Goal: Find specific page/section: Find specific page/section

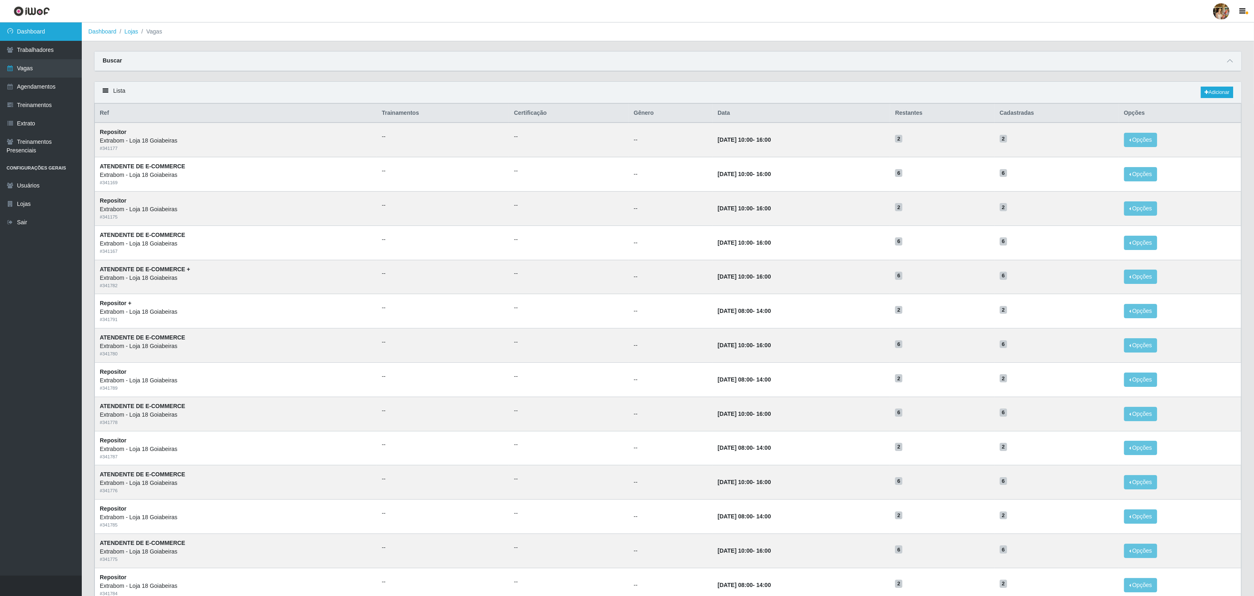
click at [52, 29] on link "Dashboard" at bounding box center [41, 31] width 82 height 18
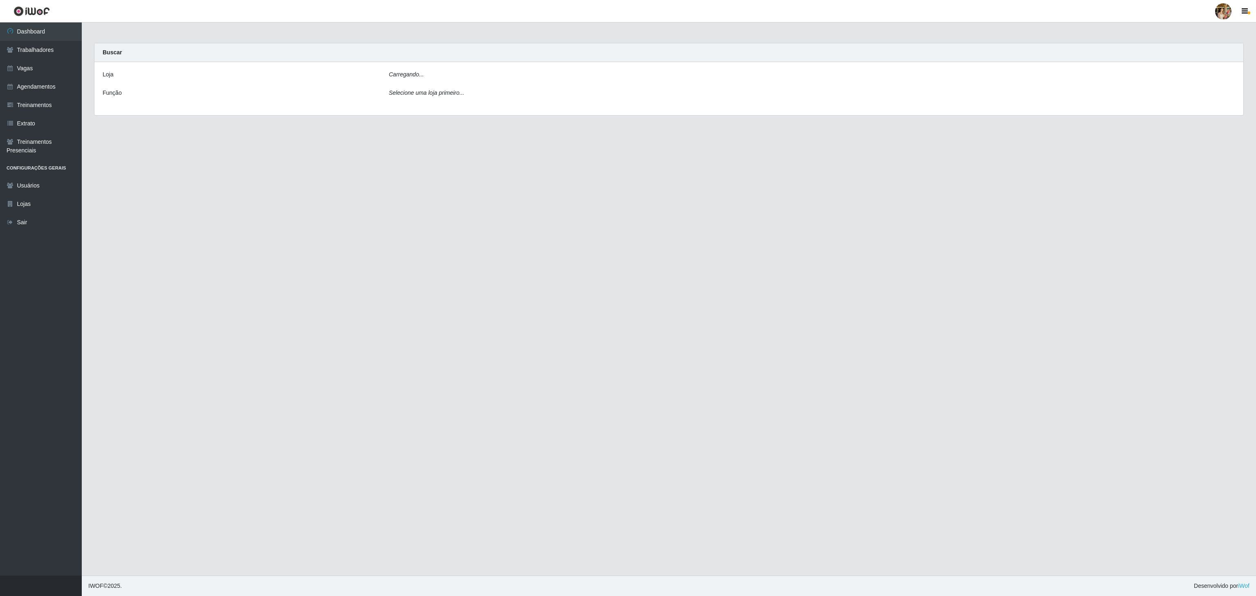
click at [452, 75] on div "Carregando..." at bounding box center [812, 76] width 859 height 12
click at [448, 82] on select "[Selecione...] Atacado Vem - [GEOGRAPHIC_DATA] 30 Laranjeiras Velha Atacado Vem…" at bounding box center [812, 77] width 846 height 14
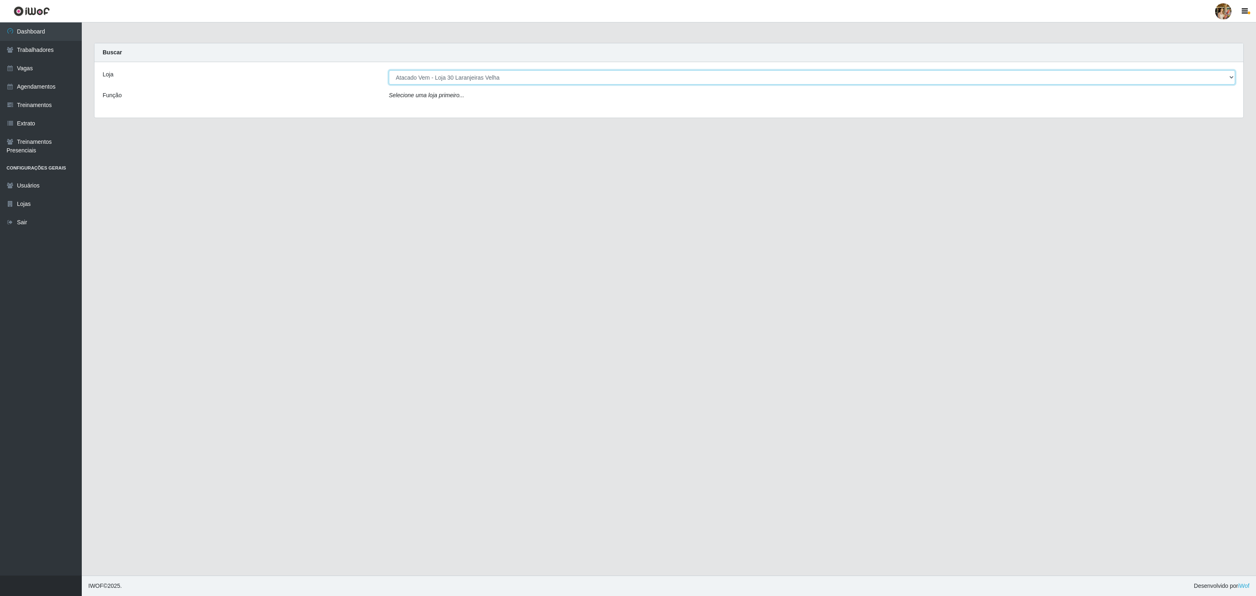
click at [389, 71] on select "[Selecione...] Atacado Vem - [GEOGRAPHIC_DATA] 30 Laranjeiras Velha Atacado Vem…" at bounding box center [812, 77] width 846 height 14
click at [450, 81] on select "[Selecione...] Atacado Vem - [GEOGRAPHIC_DATA] 30 Laranjeiras Velha Atacado Vem…" at bounding box center [812, 77] width 846 height 14
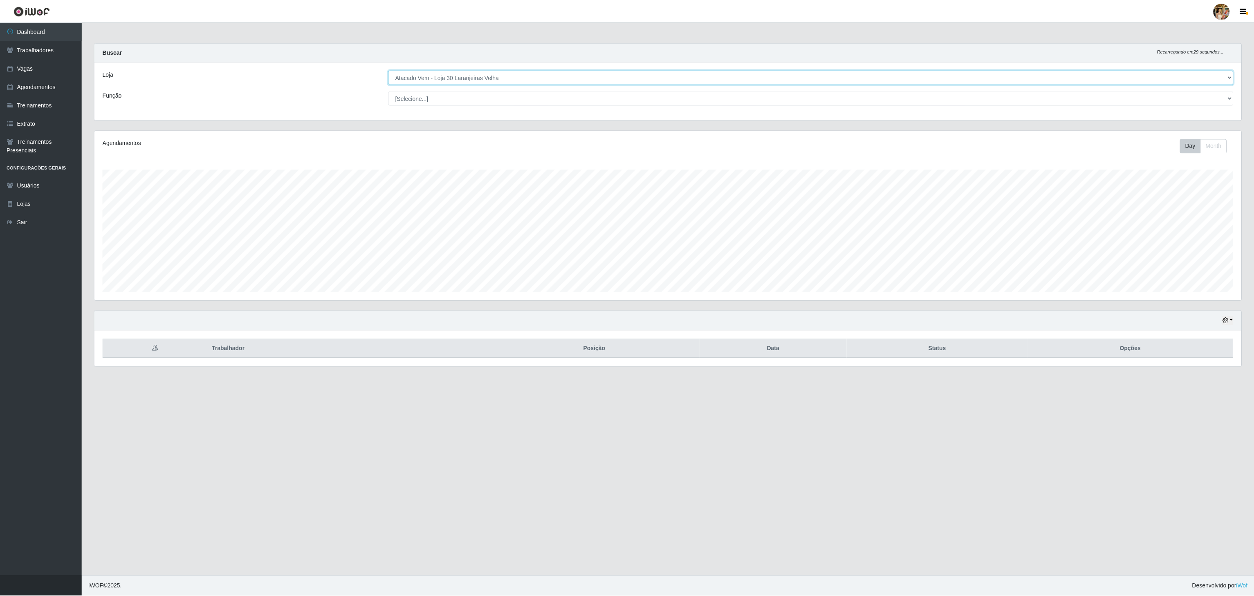
scroll to position [170, 1148]
click at [389, 71] on select "[Selecione...] Atacado Vem - [GEOGRAPHIC_DATA] 30 Laranjeiras Velha Atacado Vem…" at bounding box center [812, 77] width 846 height 14
click at [467, 82] on select "[Selecione...] Atacado Vem - [GEOGRAPHIC_DATA] 30 Laranjeiras Velha Atacado Vem…" at bounding box center [812, 77] width 846 height 14
click at [389, 71] on select "[Selecione...] Atacado Vem - [GEOGRAPHIC_DATA] 30 Laranjeiras Velha Atacado Vem…" at bounding box center [812, 77] width 846 height 14
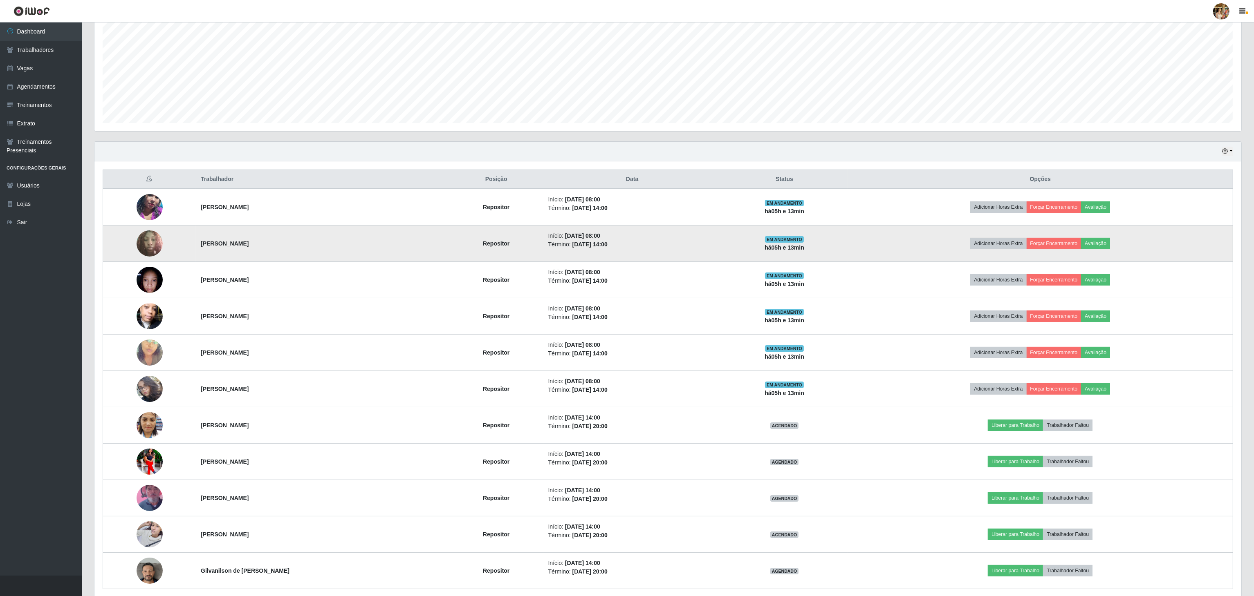
scroll to position [206, 0]
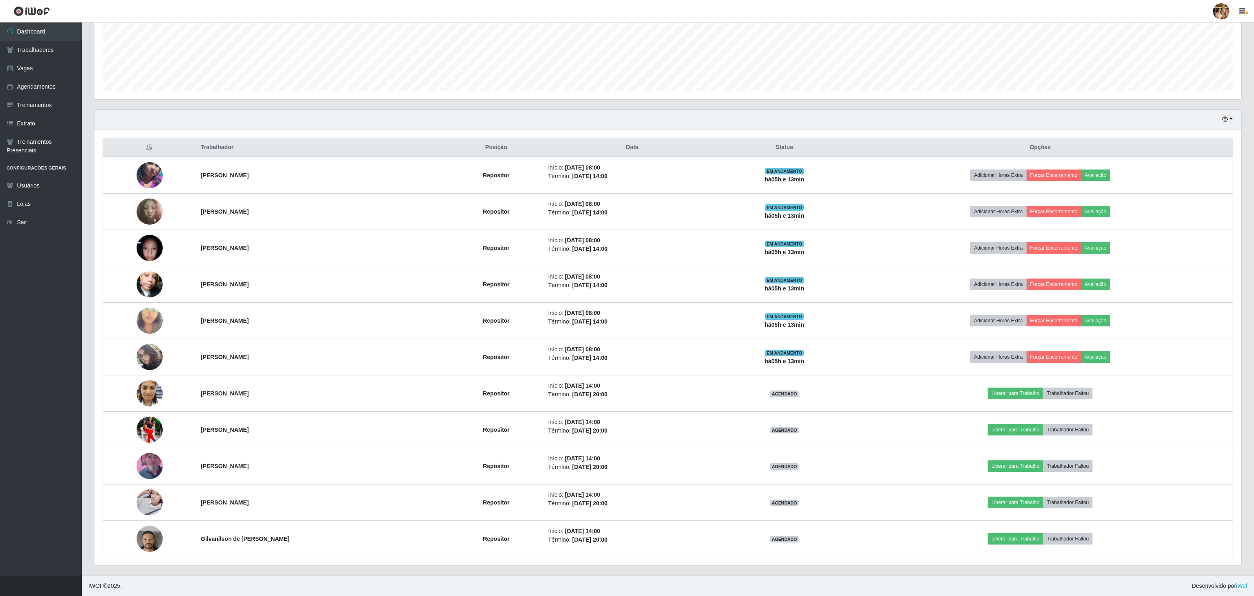
drag, startPoint x: 245, startPoint y: 167, endPoint x: 394, endPoint y: 152, distance: 149.6
click at [357, 169] on td "[PERSON_NAME]" at bounding box center [322, 175] width 253 height 37
copy strong "[PERSON_NAME]"
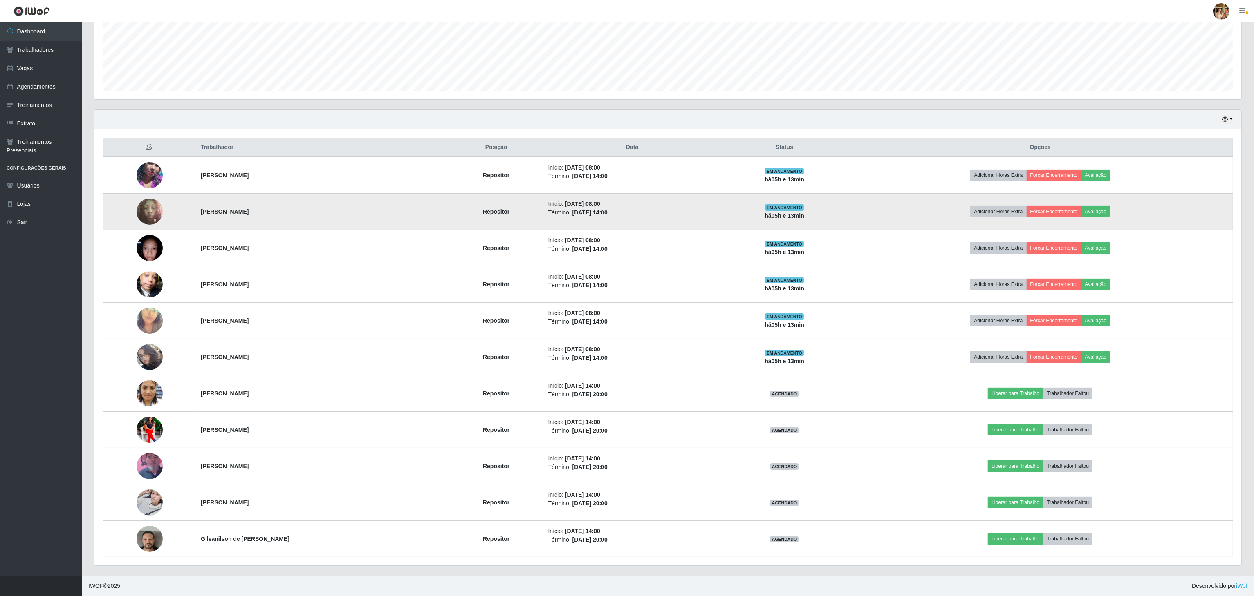
drag, startPoint x: 330, startPoint y: 218, endPoint x: 371, endPoint y: 220, distance: 40.5
click at [371, 220] on tr "[PERSON_NAME] Repositor Início: [DATE] 08:00 Término: [DATE] 14:00 EM ANDAMENTO…" at bounding box center [668, 212] width 1130 height 36
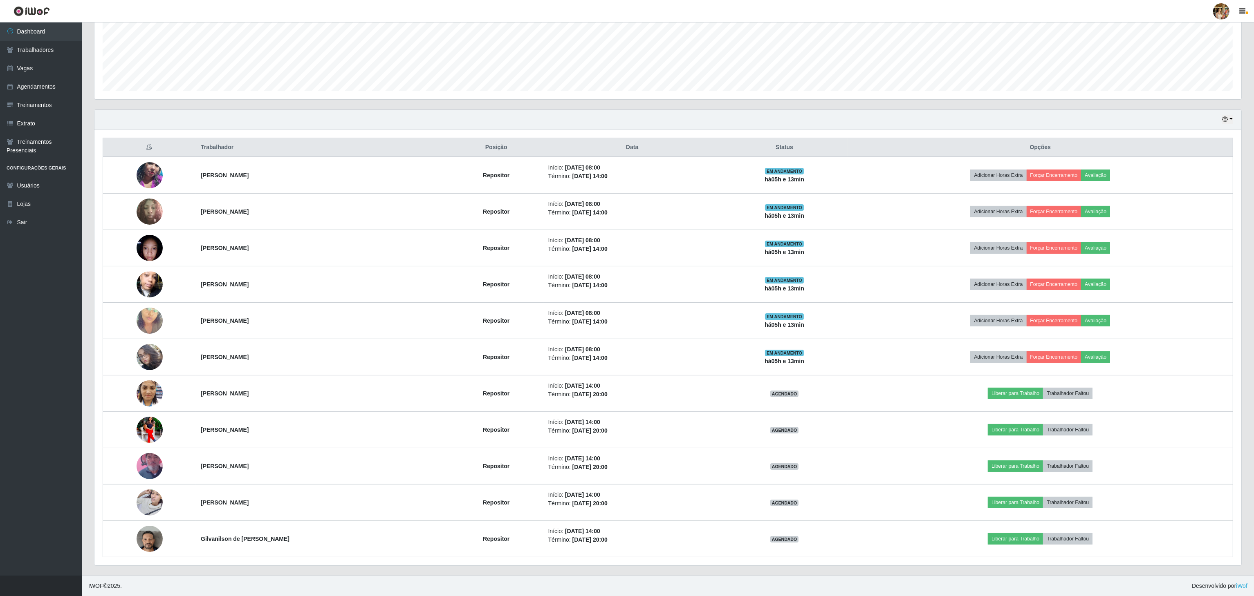
copy tr "[PERSON_NAME]"
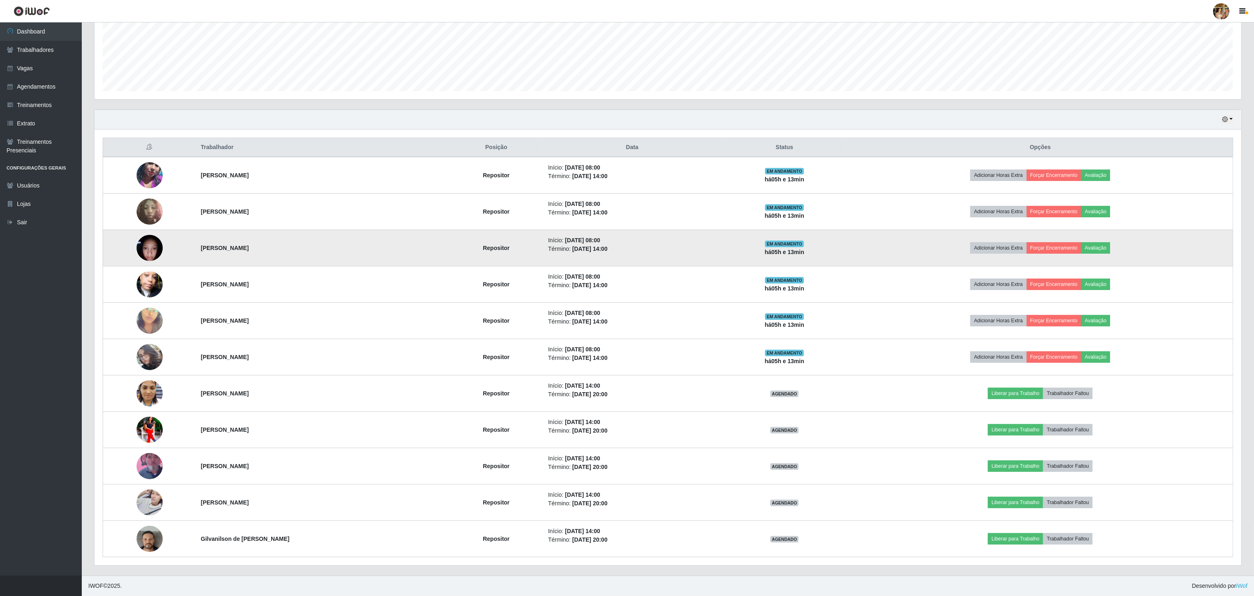
drag, startPoint x: 197, startPoint y: 244, endPoint x: 385, endPoint y: 247, distance: 188.5
click at [386, 247] on tr "[PERSON_NAME] [PERSON_NAME] Início: [DATE] 08:00 Término: [DATE] 14:00 EM ANDAM…" at bounding box center [668, 248] width 1130 height 36
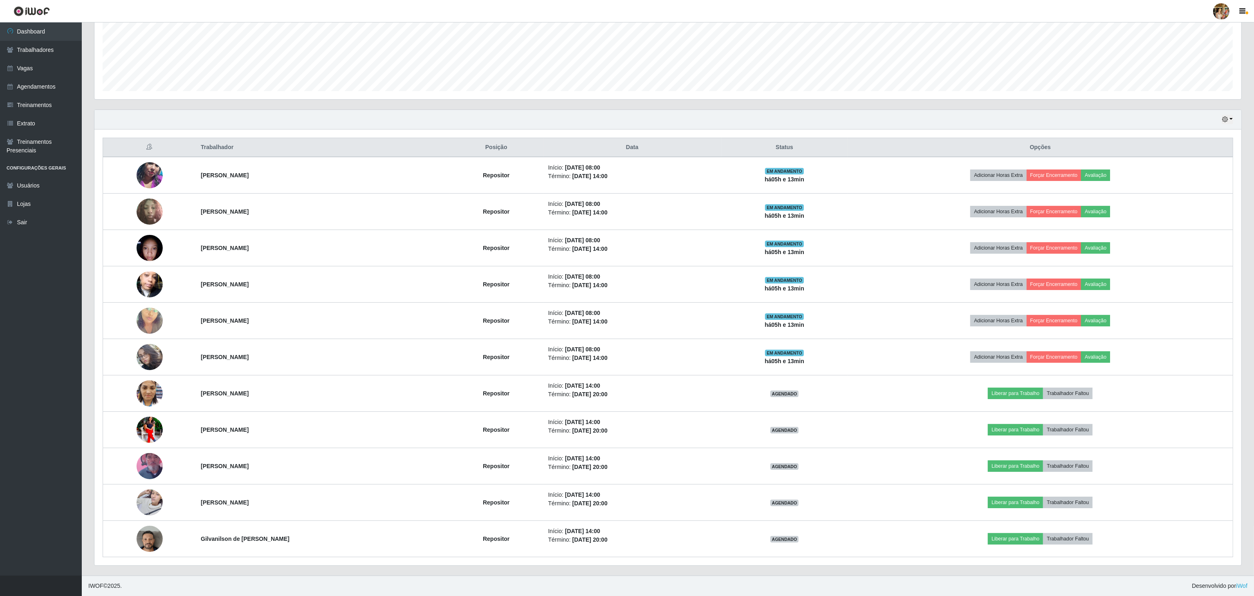
copy tr "[PERSON_NAME]"
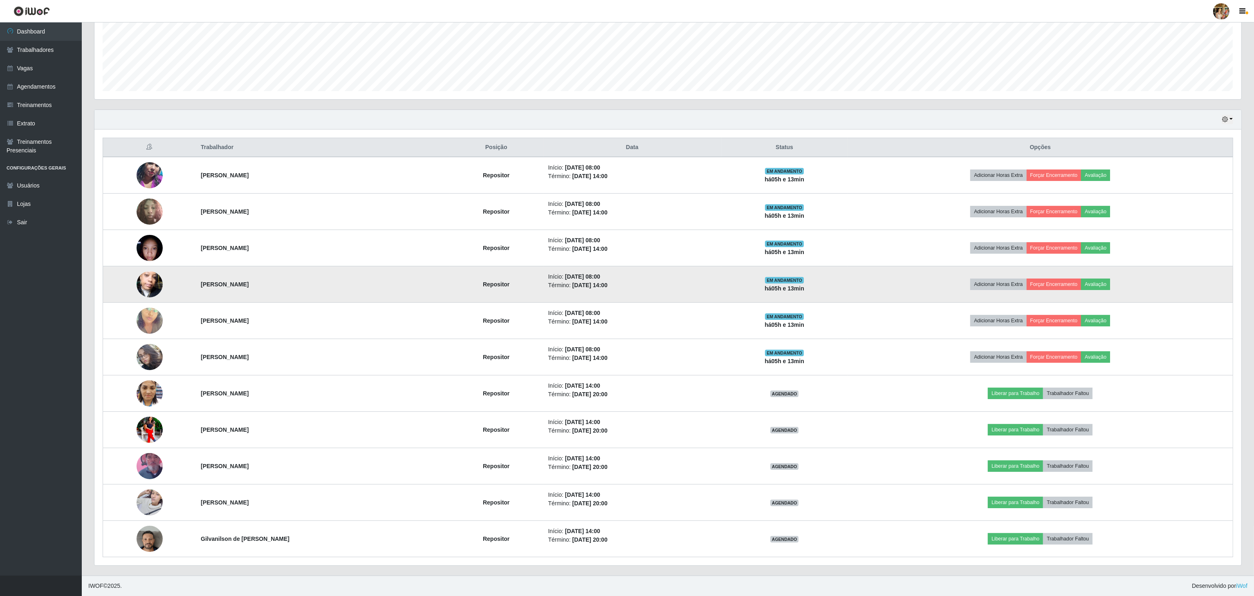
drag, startPoint x: 186, startPoint y: 284, endPoint x: 297, endPoint y: 280, distance: 111.3
click at [297, 280] on tr "[PERSON_NAME] Repositor Início: [DATE] 08:00 Término: [DATE] 14:00 EM ANDAMENTO…" at bounding box center [668, 285] width 1130 height 36
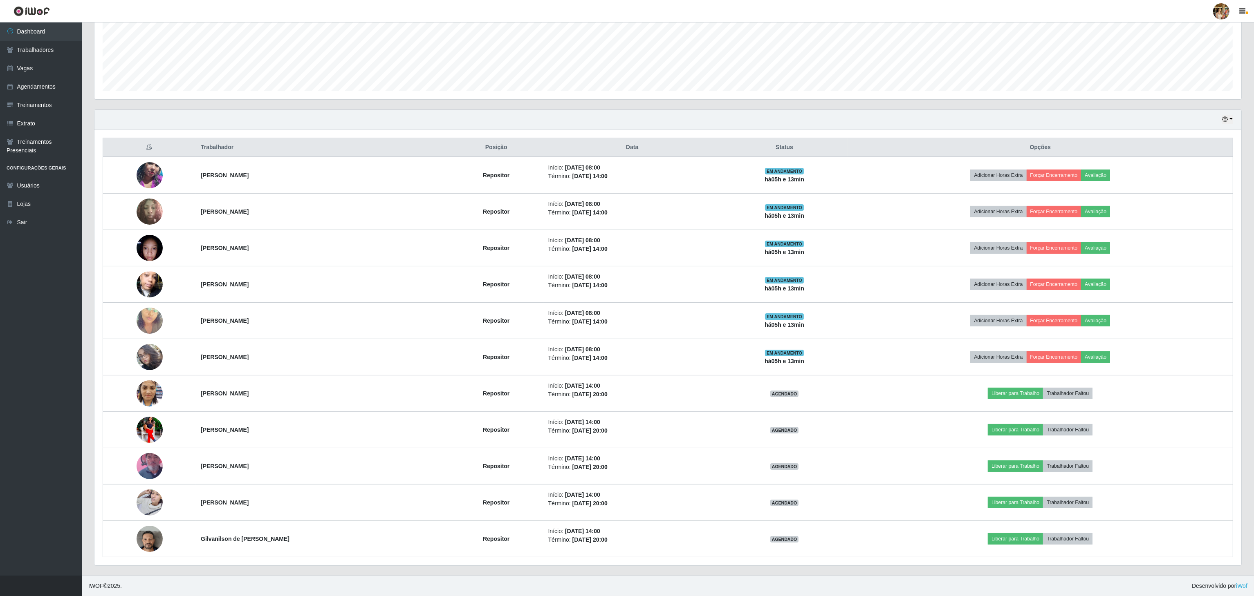
copy tr "[PERSON_NAME]"
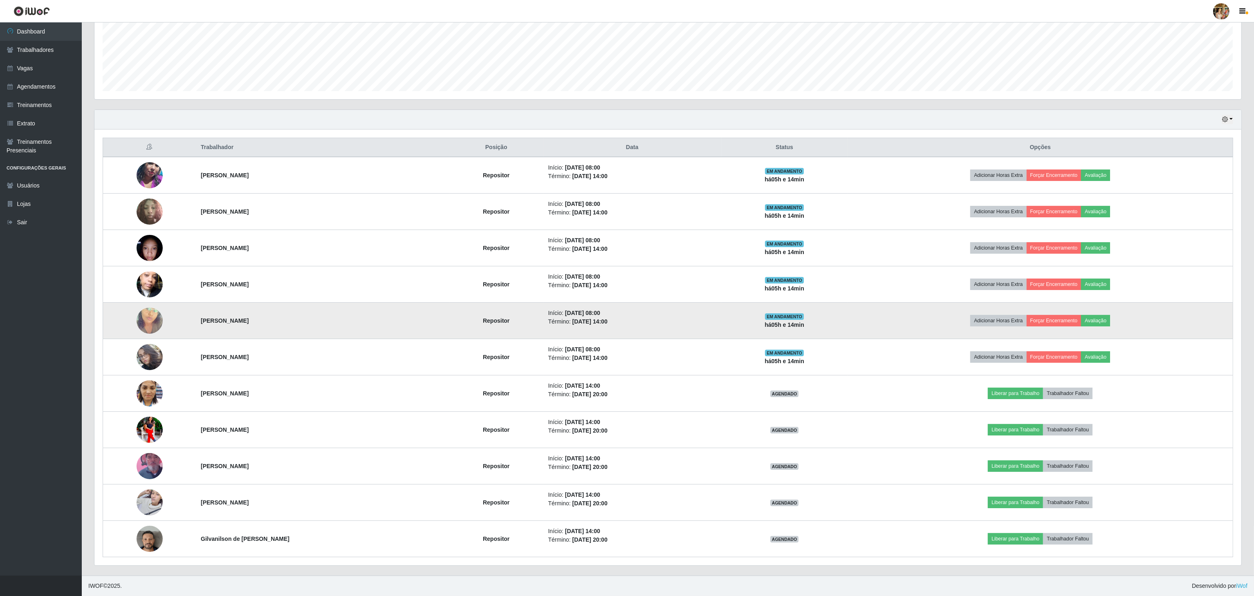
drag, startPoint x: 194, startPoint y: 323, endPoint x: 384, endPoint y: 334, distance: 190.4
click at [384, 334] on td "[PERSON_NAME]" at bounding box center [322, 321] width 253 height 36
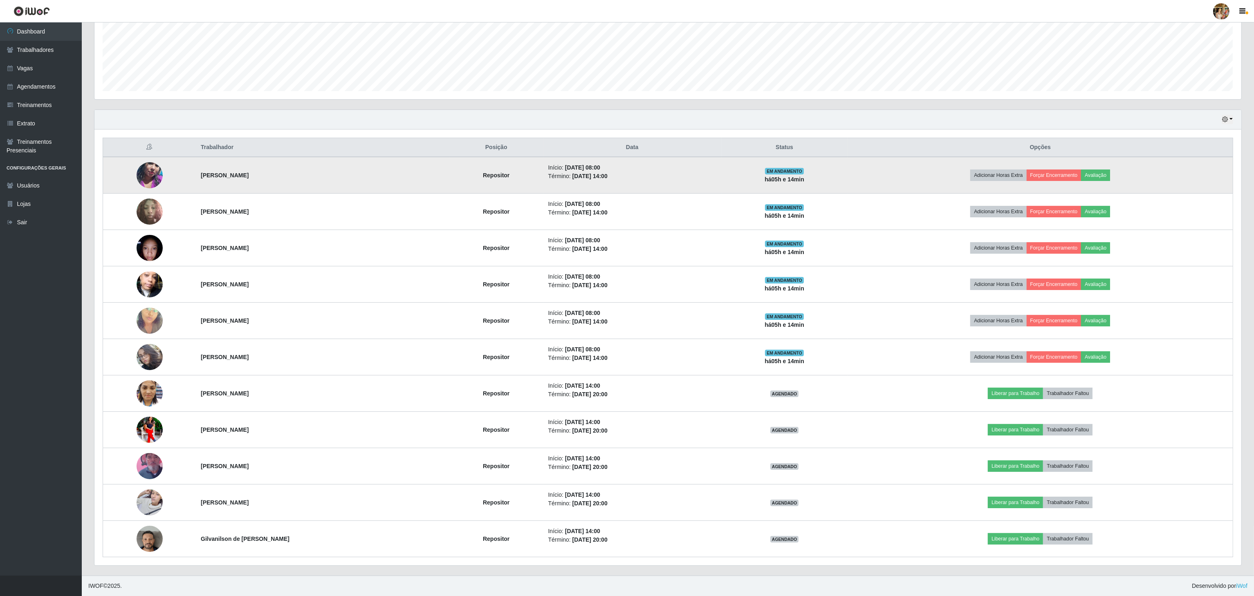
copy strong "[PERSON_NAME]"
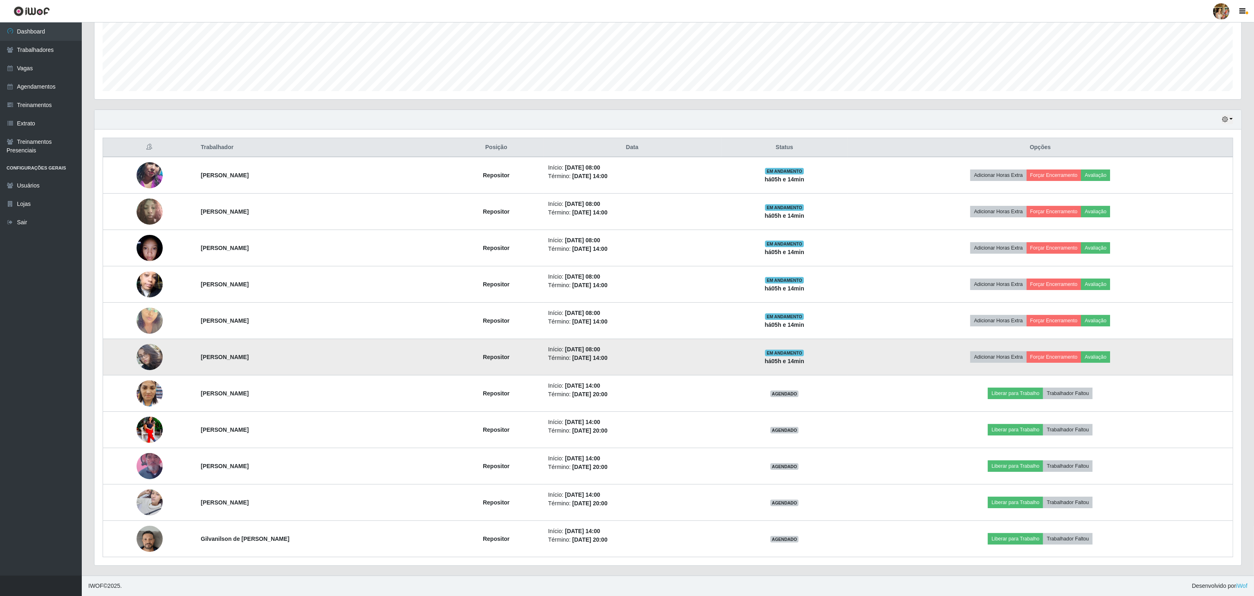
drag, startPoint x: 189, startPoint y: 360, endPoint x: 325, endPoint y: 361, distance: 136.6
click at [325, 361] on tr "[PERSON_NAME] Repositor Início: [DATE] 08:00 Término: [DATE] 14:00 EM ANDAMENTO…" at bounding box center [668, 357] width 1130 height 36
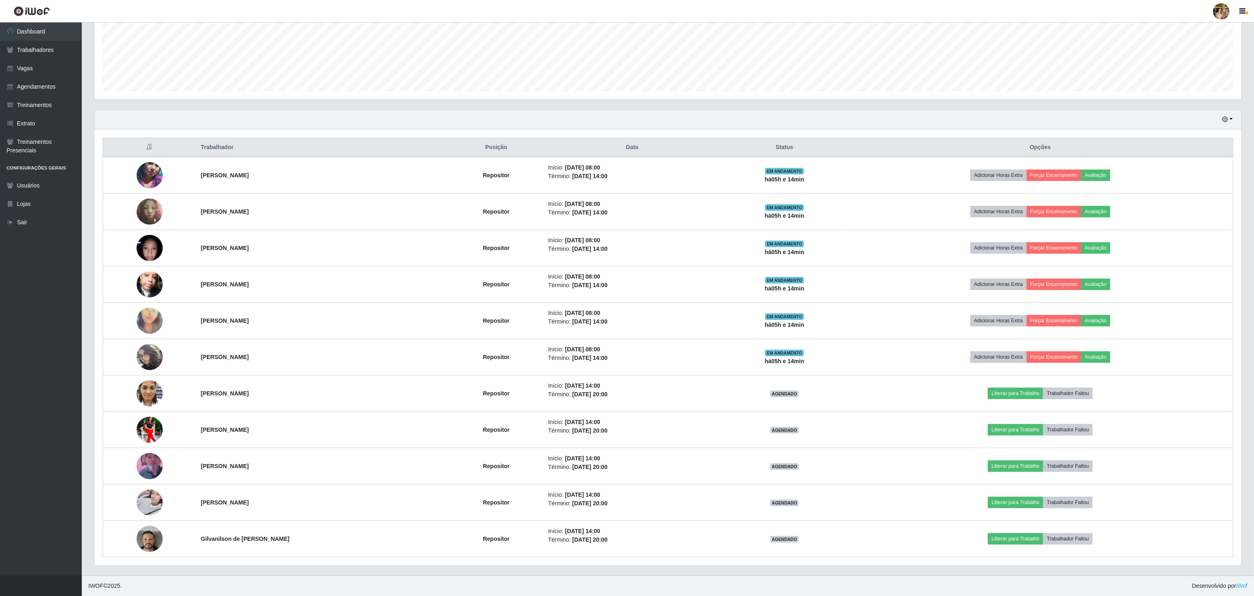
copy tr "[PERSON_NAME]"
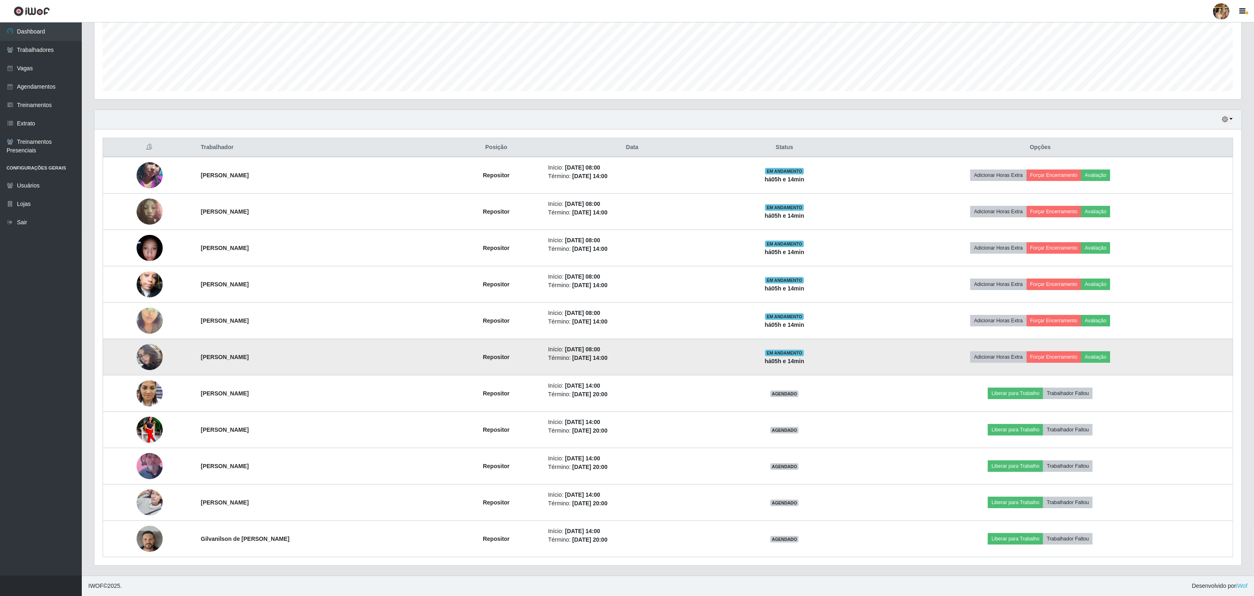
drag, startPoint x: 229, startPoint y: 393, endPoint x: 358, endPoint y: 347, distance: 136.3
click at [328, 396] on tr "[PERSON_NAME] Repositor Início: [DATE] 14:00 Término: [DATE] 20:00 AGENDADO Lib…" at bounding box center [668, 394] width 1130 height 36
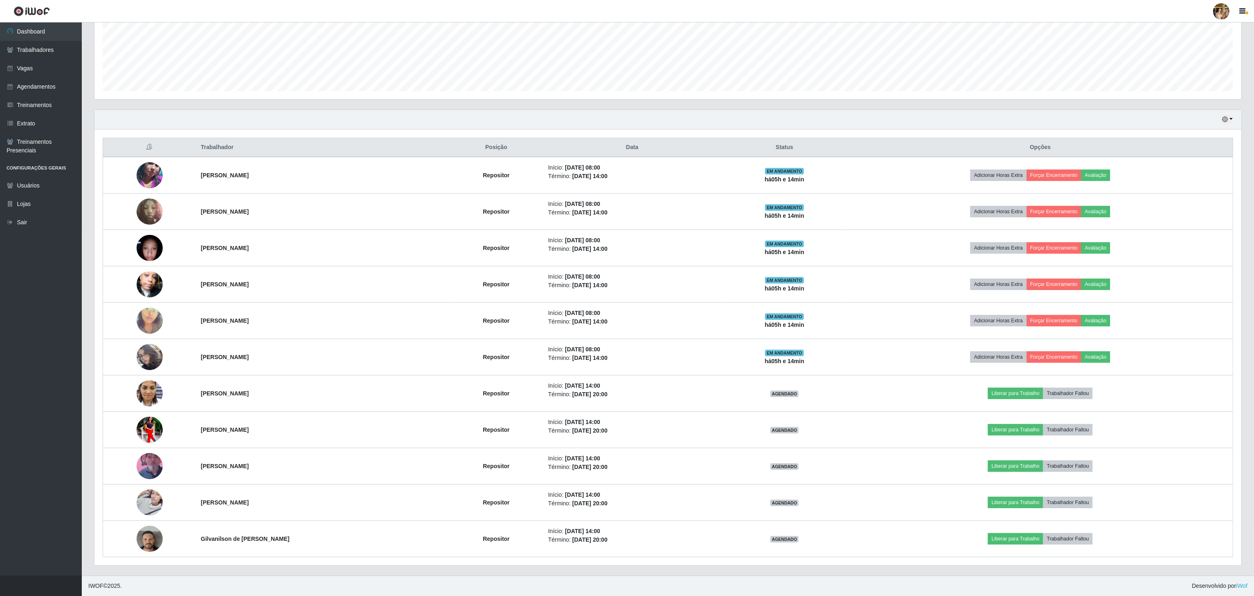
copy tr "[PERSON_NAME]"
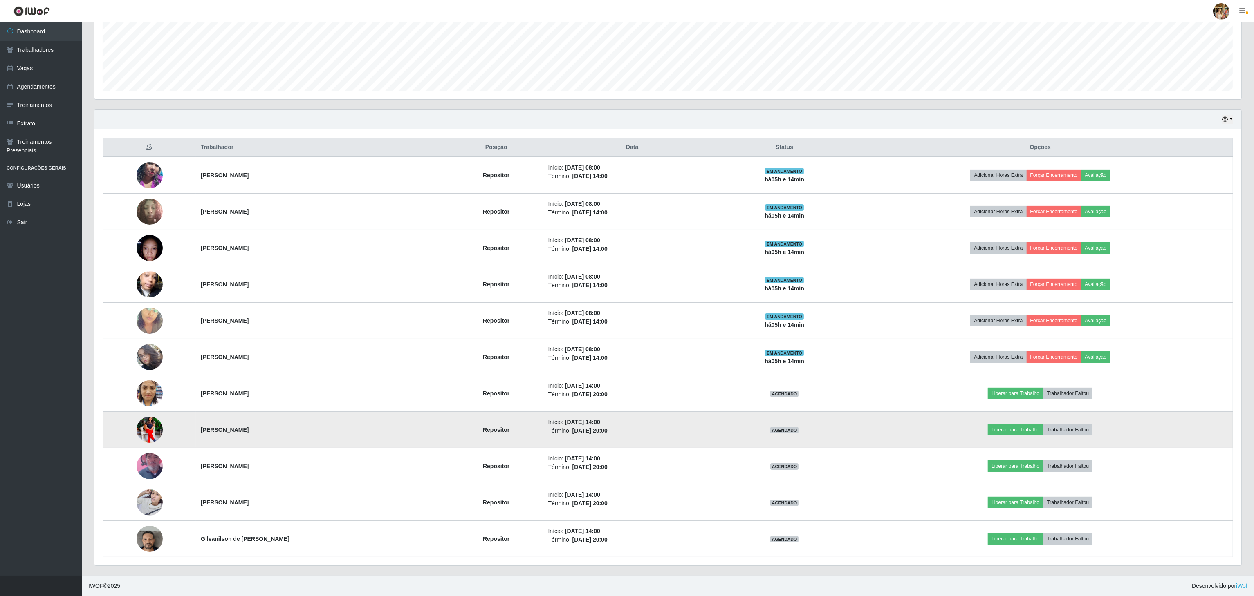
drag, startPoint x: 164, startPoint y: 423, endPoint x: 271, endPoint y: 435, distance: 107.8
click at [271, 435] on tr "[PERSON_NAME] Repositor Início: [DATE] 14:00 Término: [DATE] 20:00 AGENDADO Lib…" at bounding box center [668, 430] width 1130 height 36
copy tr "[PERSON_NAME]"
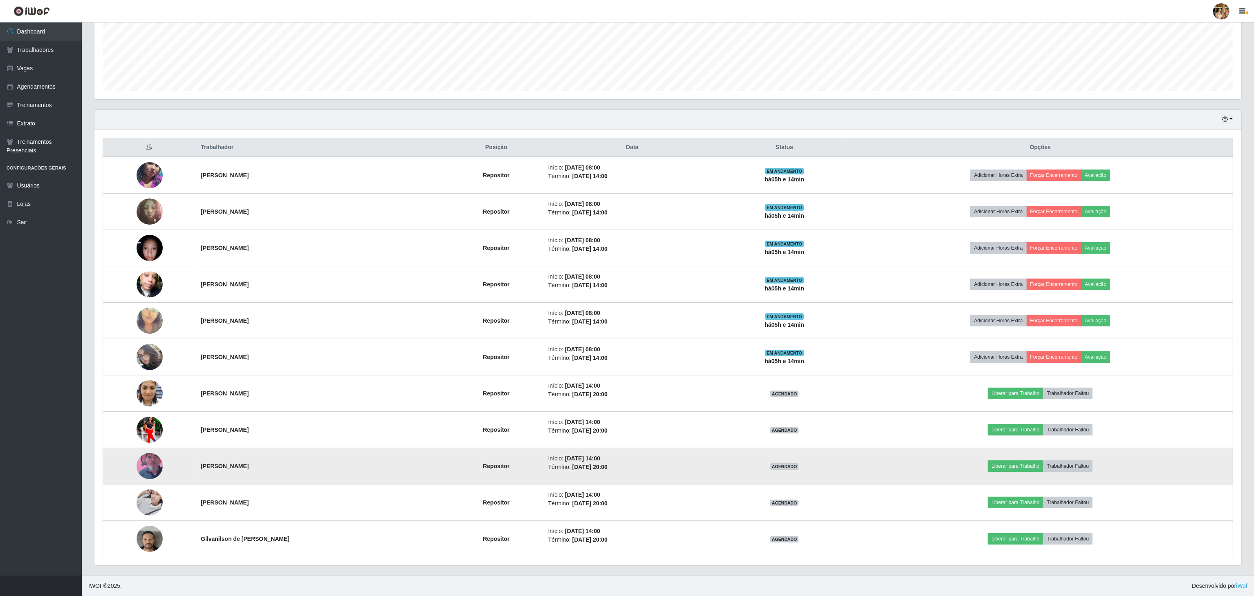
drag, startPoint x: 198, startPoint y: 467, endPoint x: 310, endPoint y: 467, distance: 112.0
click at [310, 467] on td "[PERSON_NAME]" at bounding box center [322, 466] width 253 height 36
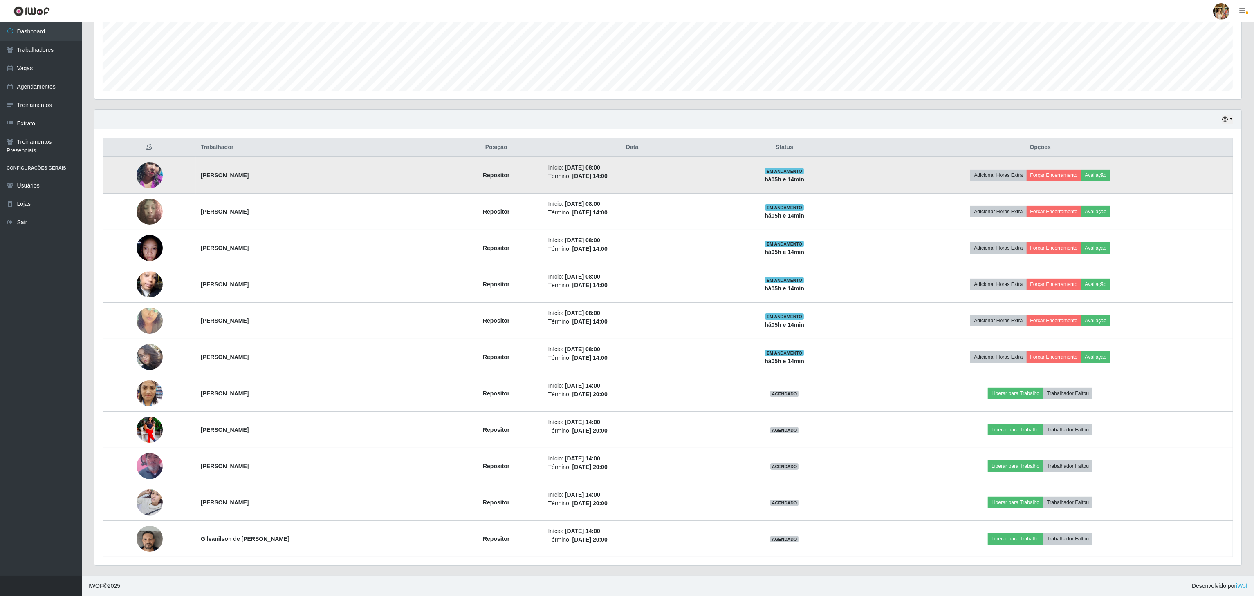
copy strong "[PERSON_NAME]"
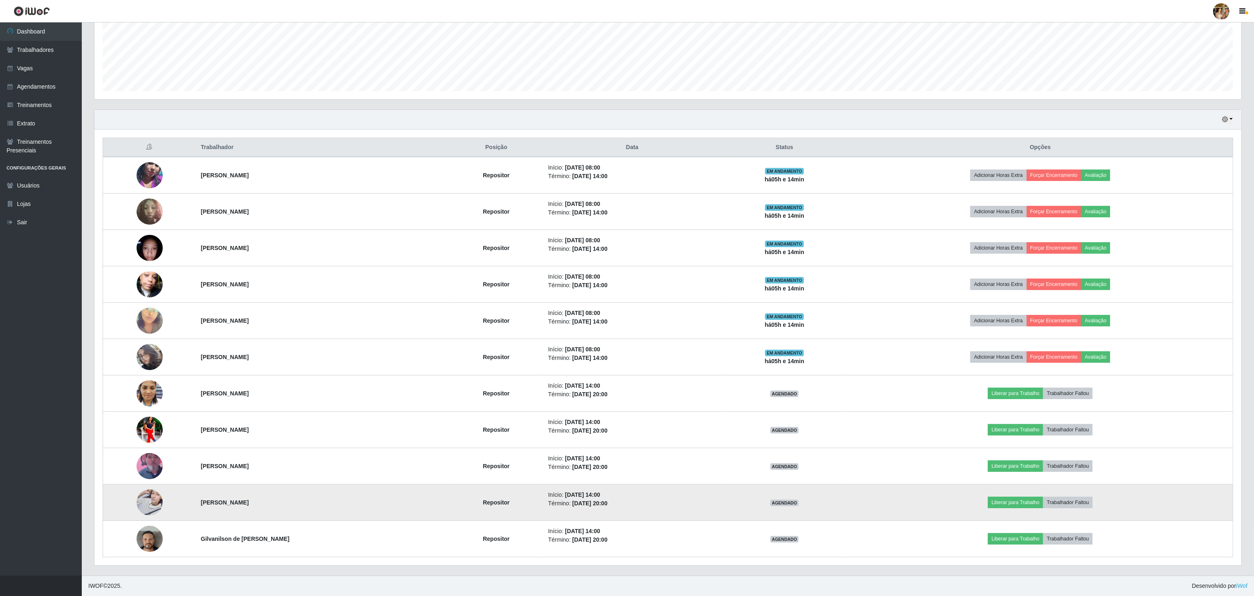
drag, startPoint x: 186, startPoint y: 505, endPoint x: 326, endPoint y: 506, distance: 139.8
click at [326, 506] on tr "[PERSON_NAME] Repositor Início: [DATE] 14:00 Término: [DATE] 20:00 AGENDADO Lib…" at bounding box center [668, 503] width 1130 height 36
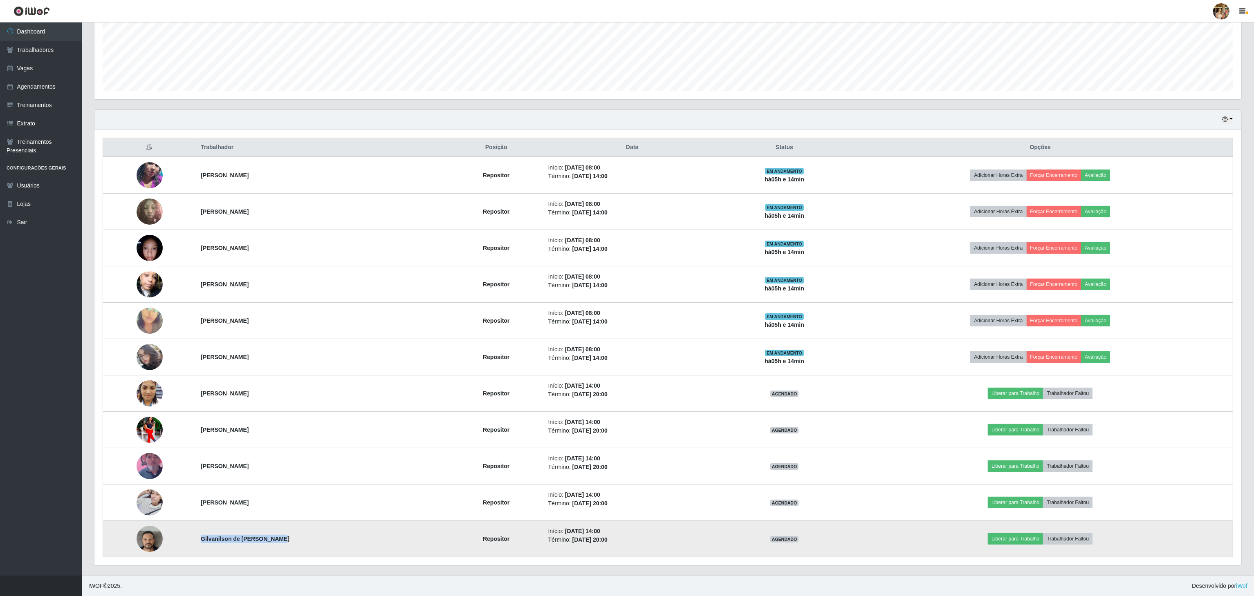
drag, startPoint x: 193, startPoint y: 538, endPoint x: 309, endPoint y: 538, distance: 115.7
click at [309, 538] on td "Gilvanilson de [PERSON_NAME]" at bounding box center [322, 539] width 253 height 36
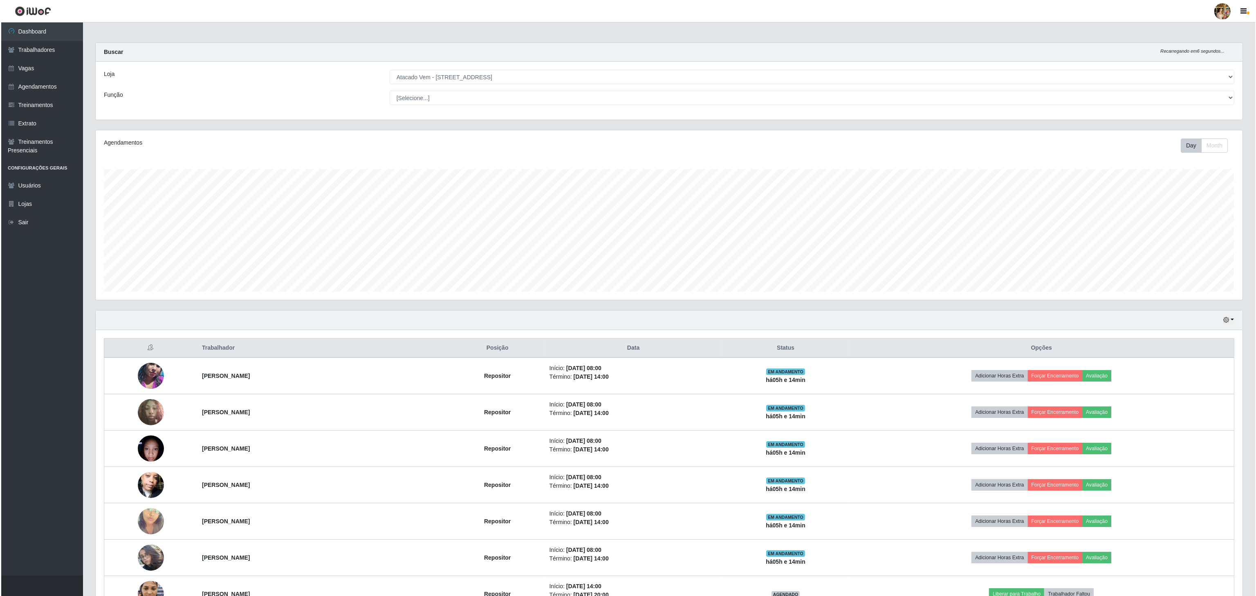
scroll to position [0, 0]
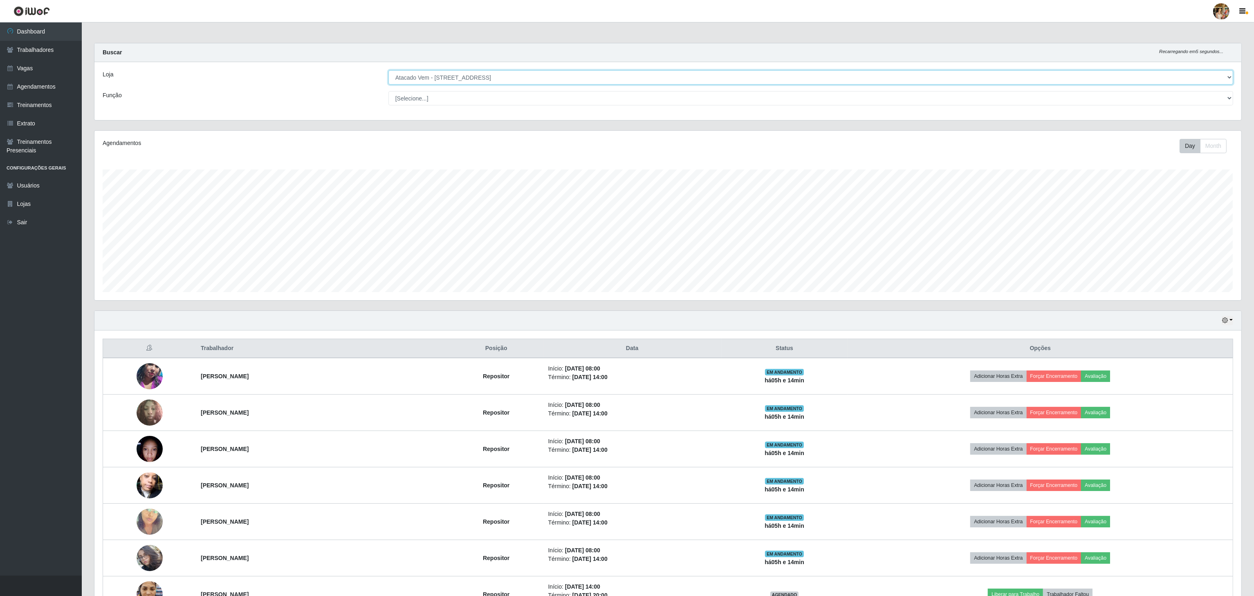
click at [504, 74] on select "[Selecione...] Atacado Vem - [GEOGRAPHIC_DATA] 30 Laranjeiras Velha Atacado Vem…" at bounding box center [810, 77] width 845 height 14
click at [389, 71] on select "[Selecione...] Atacado Vem - [GEOGRAPHIC_DATA] 30 Laranjeiras Velha Atacado Vem…" at bounding box center [810, 77] width 845 height 14
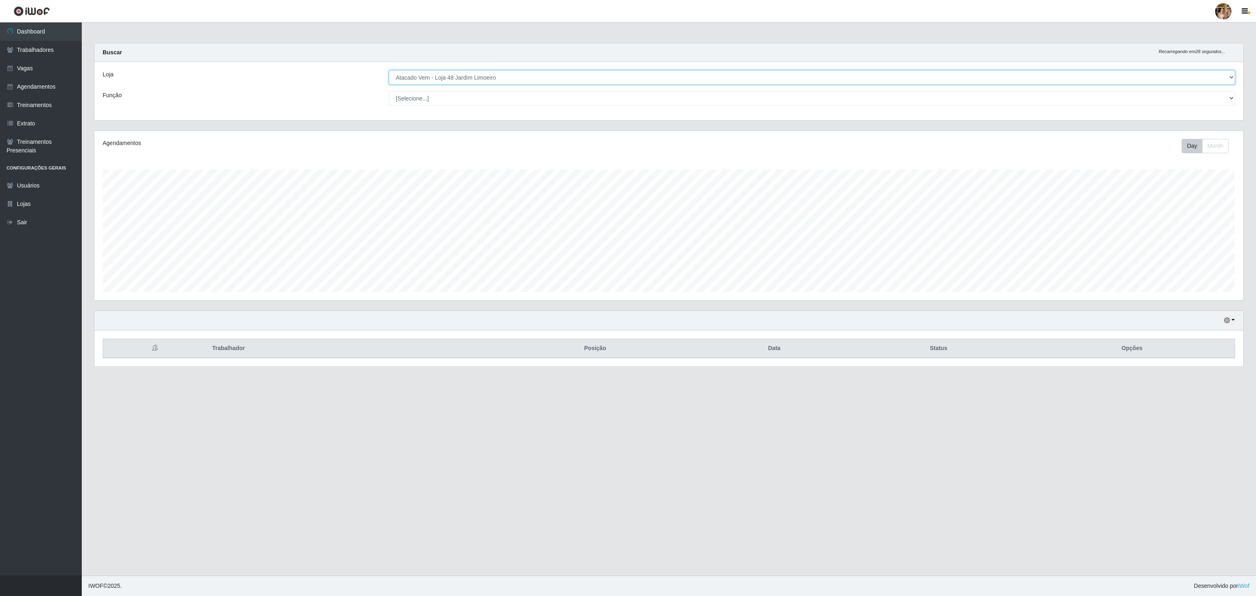
click at [511, 81] on select "[Selecione...] Atacado Vem - [GEOGRAPHIC_DATA] 30 Laranjeiras Velha Atacado Vem…" at bounding box center [812, 77] width 846 height 14
click at [389, 71] on select "[Selecione...] Atacado Vem - [GEOGRAPHIC_DATA] 30 Laranjeiras Velha Atacado Vem…" at bounding box center [812, 77] width 846 height 14
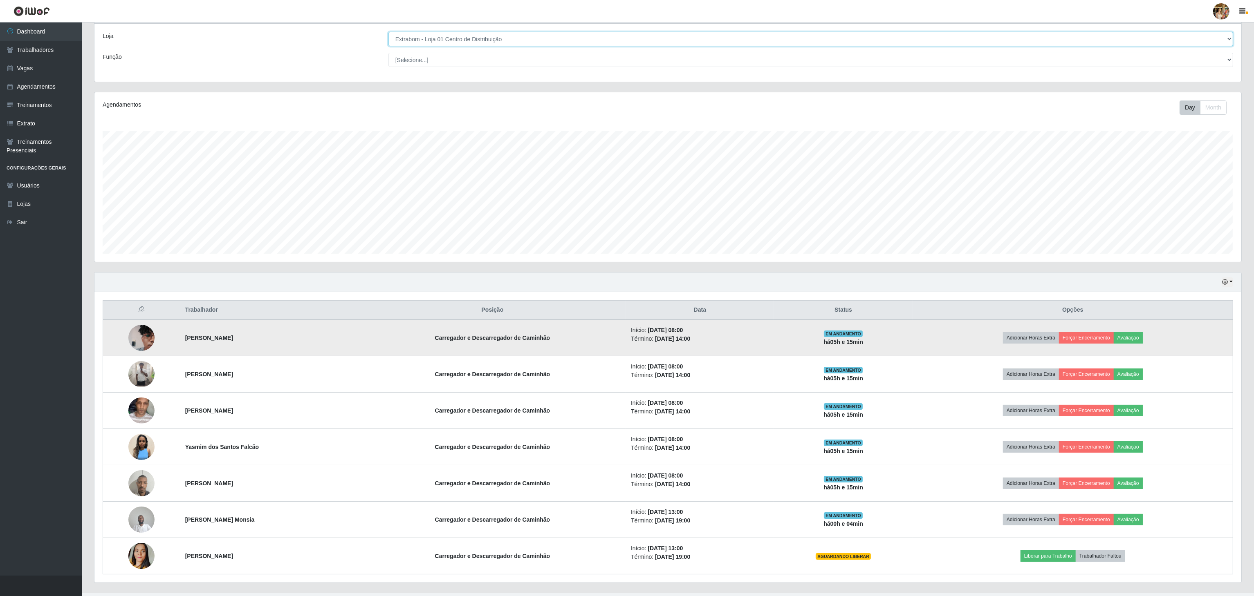
scroll to position [60, 0]
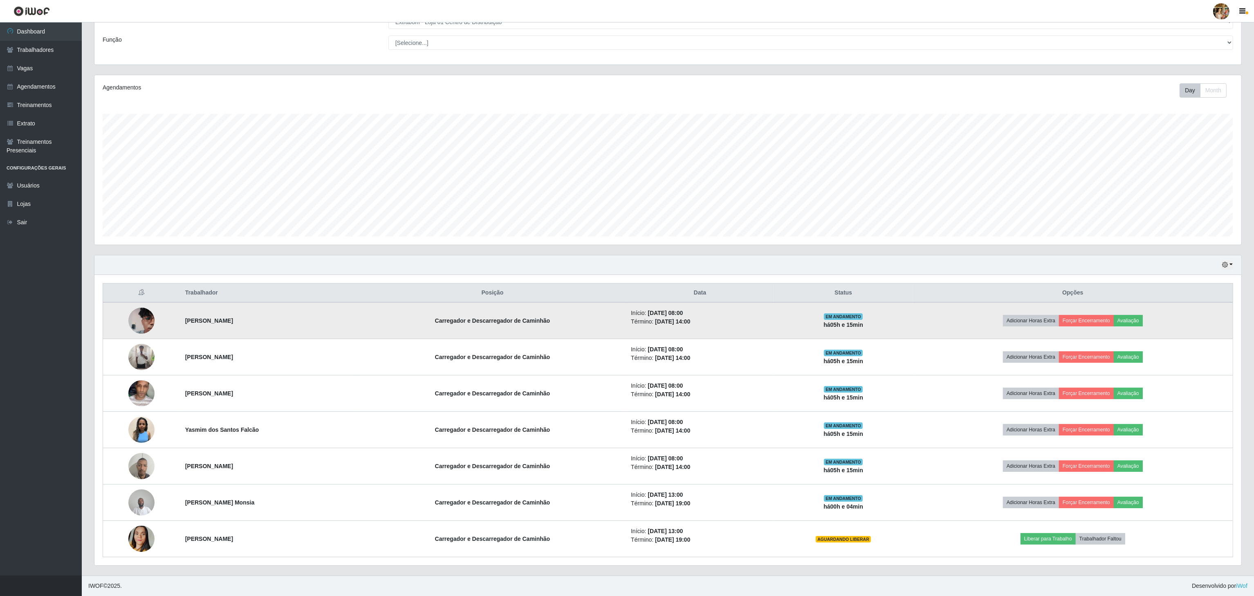
drag, startPoint x: 291, startPoint y: 322, endPoint x: 368, endPoint y: 317, distance: 76.6
click at [368, 317] on tr "[PERSON_NAME] e Descarregador de Caminhão Início: [DATE] 08:00 Término: [DATE] …" at bounding box center [668, 321] width 1130 height 37
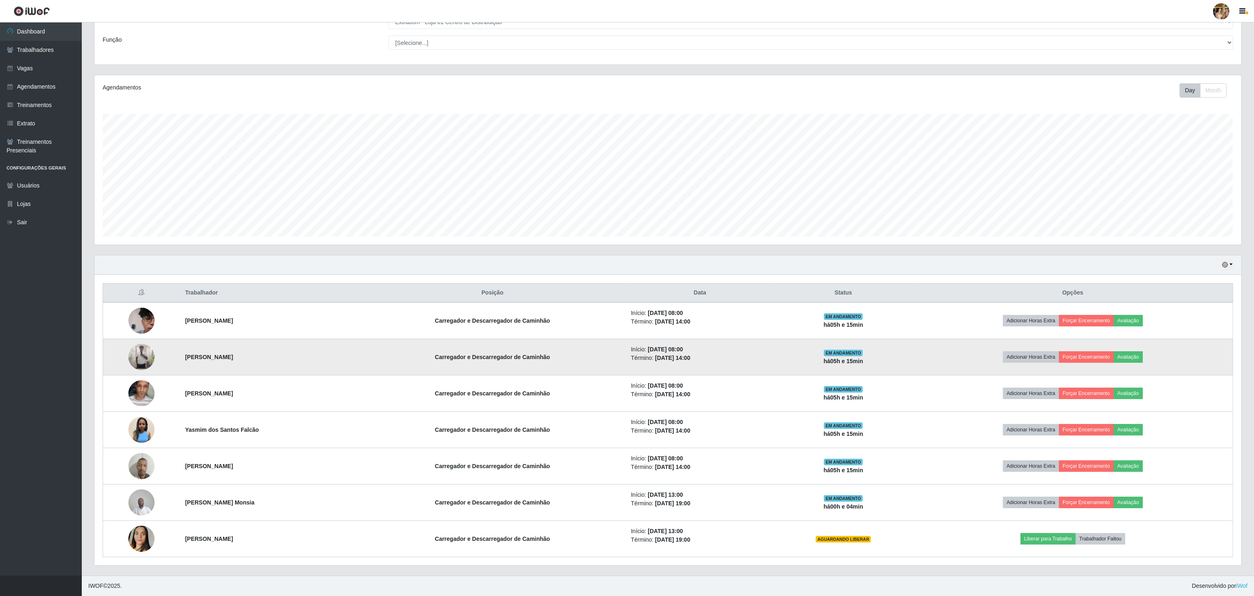
drag, startPoint x: 180, startPoint y: 351, endPoint x: 298, endPoint y: 356, distance: 117.4
click at [298, 356] on td "[PERSON_NAME]" at bounding box center [269, 357] width 179 height 36
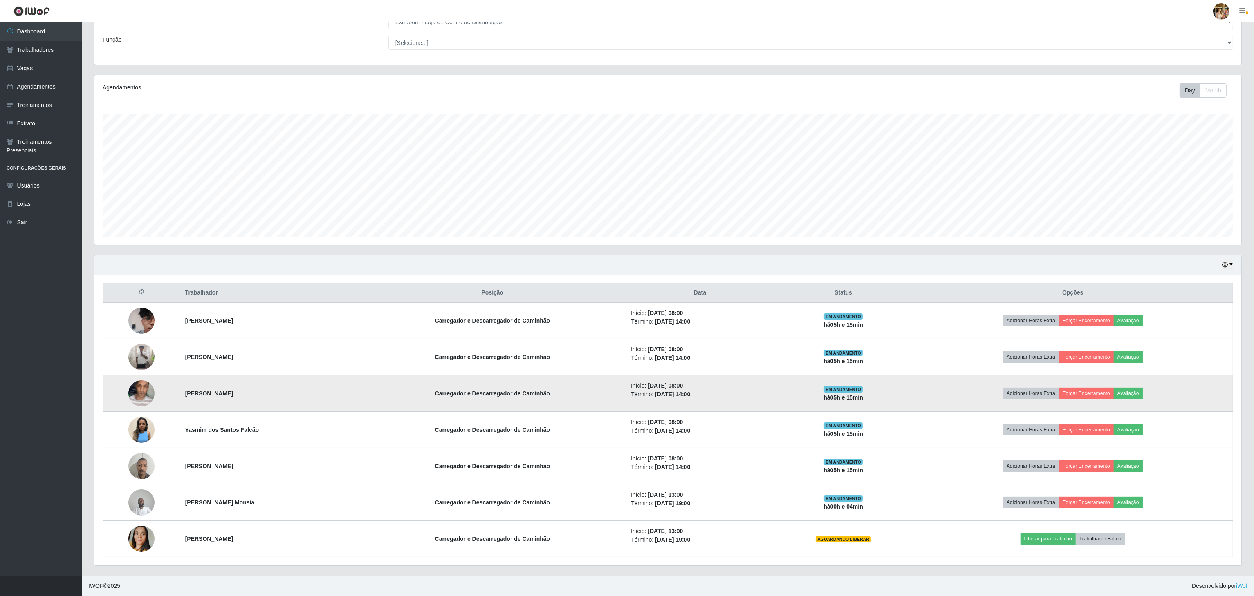
drag, startPoint x: 180, startPoint y: 390, endPoint x: 288, endPoint y: 401, distance: 108.0
click at [288, 401] on td "[PERSON_NAME]" at bounding box center [269, 394] width 179 height 36
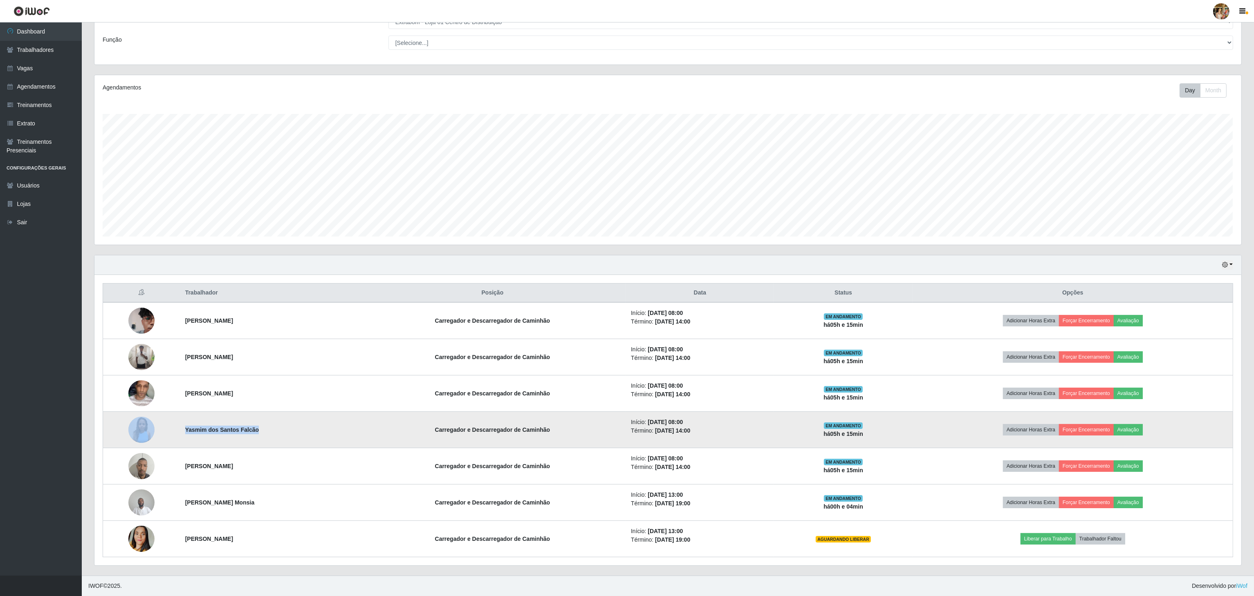
drag, startPoint x: 172, startPoint y: 426, endPoint x: 267, endPoint y: 426, distance: 95.7
click at [267, 426] on tr "Yasmim dos Santos Falcão Carregador e Descarregador de Caminhão Início: [DATE] …" at bounding box center [668, 430] width 1130 height 36
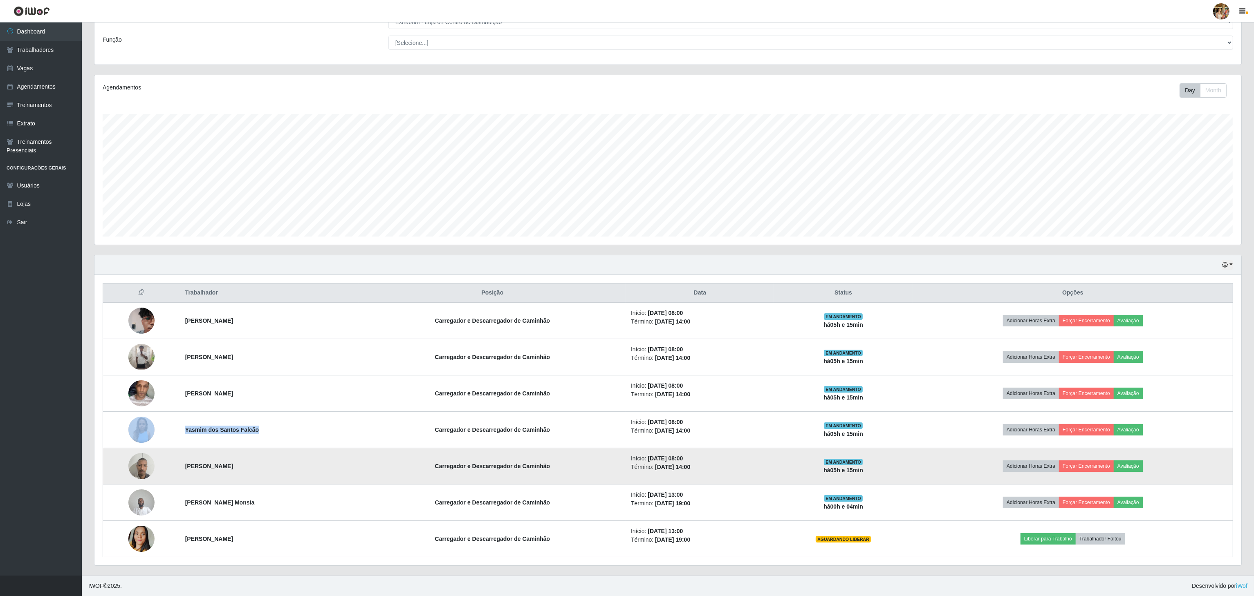
drag, startPoint x: 186, startPoint y: 462, endPoint x: 293, endPoint y: 469, distance: 107.3
click at [293, 469] on td "[PERSON_NAME]" at bounding box center [269, 466] width 179 height 36
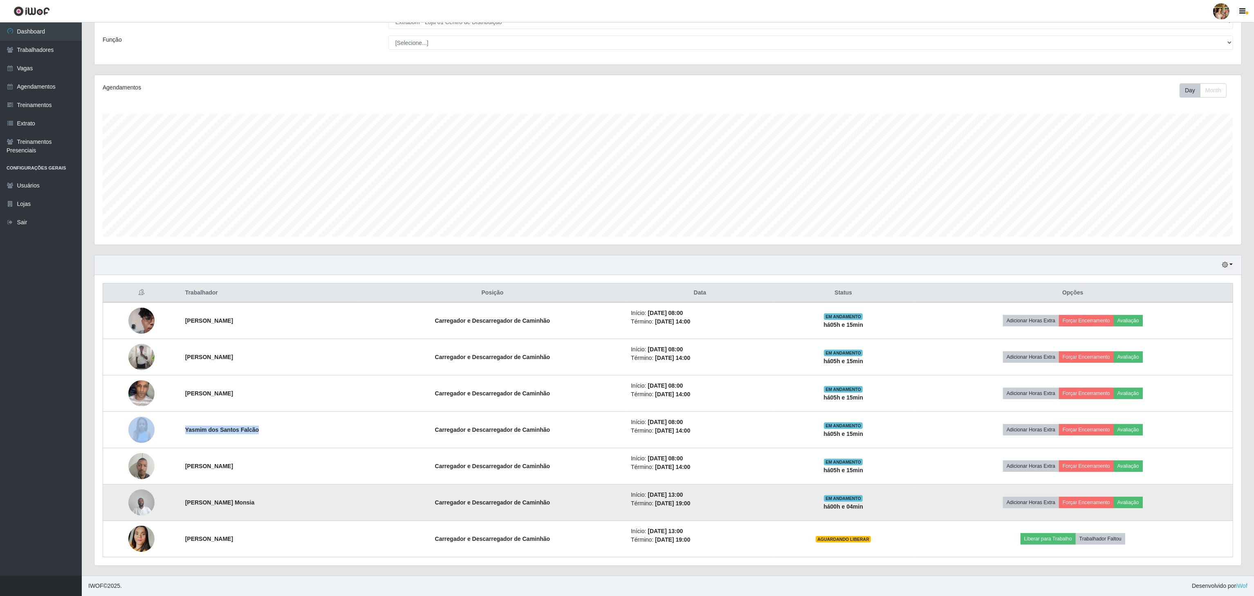
drag, startPoint x: 181, startPoint y: 506, endPoint x: 265, endPoint y: 507, distance: 83.8
click at [265, 507] on td "[PERSON_NAME] Monsia" at bounding box center [269, 503] width 179 height 36
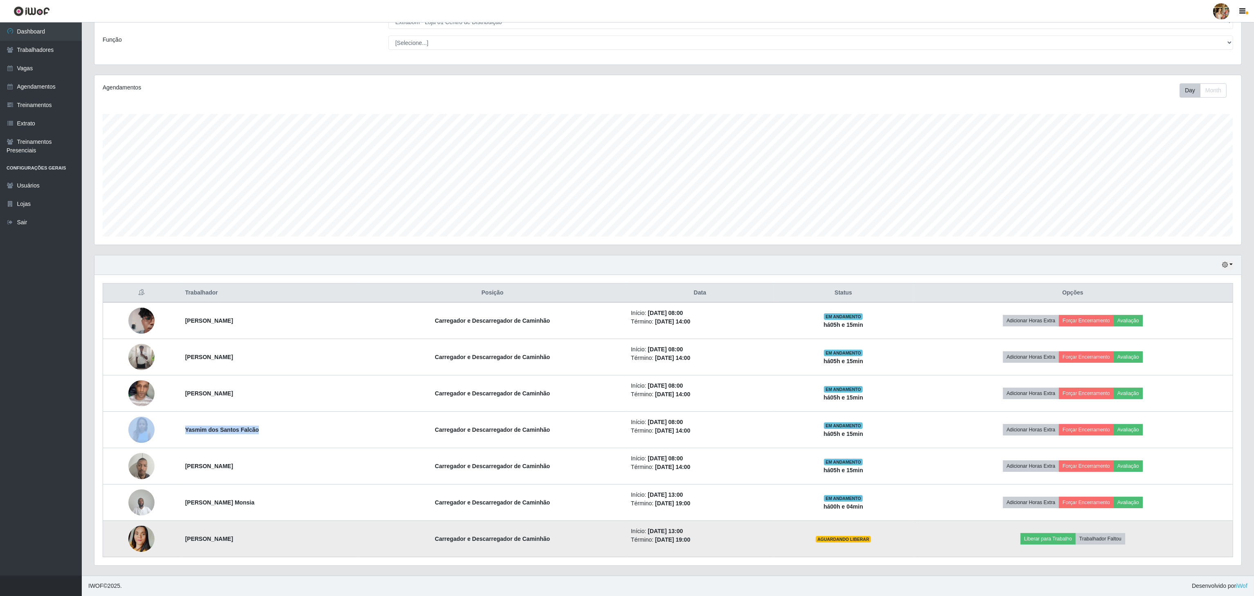
click at [294, 548] on tr "[PERSON_NAME] e Descarregador de Caminhão Início: [DATE] 13:00 Término: [DATE] …" at bounding box center [668, 539] width 1130 height 36
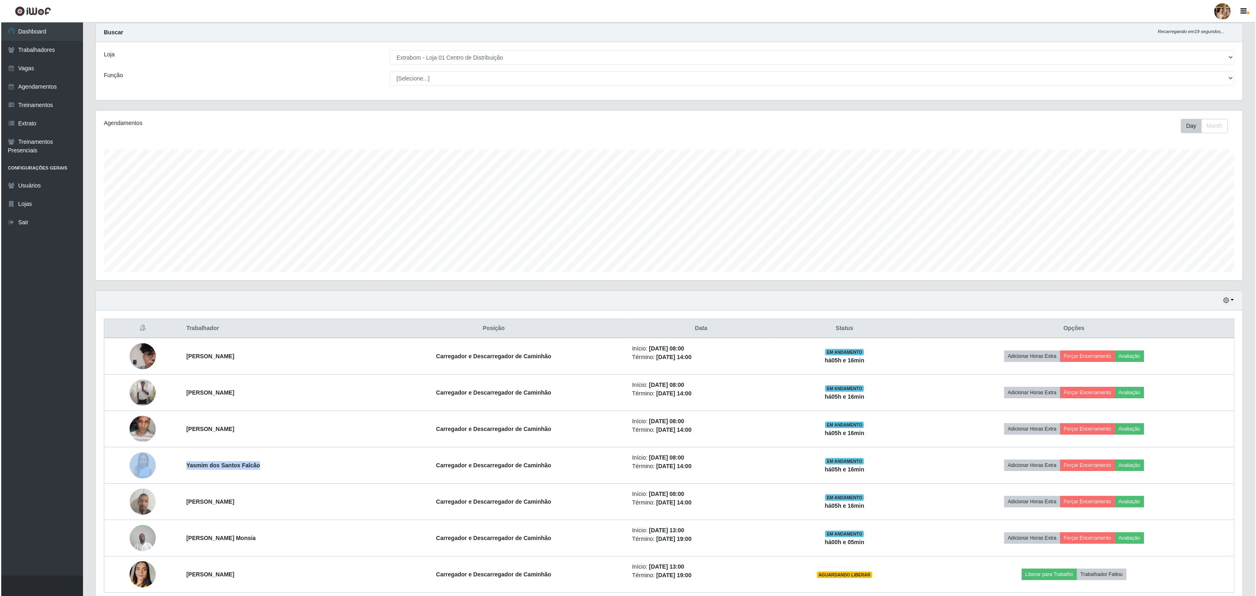
scroll to position [0, 0]
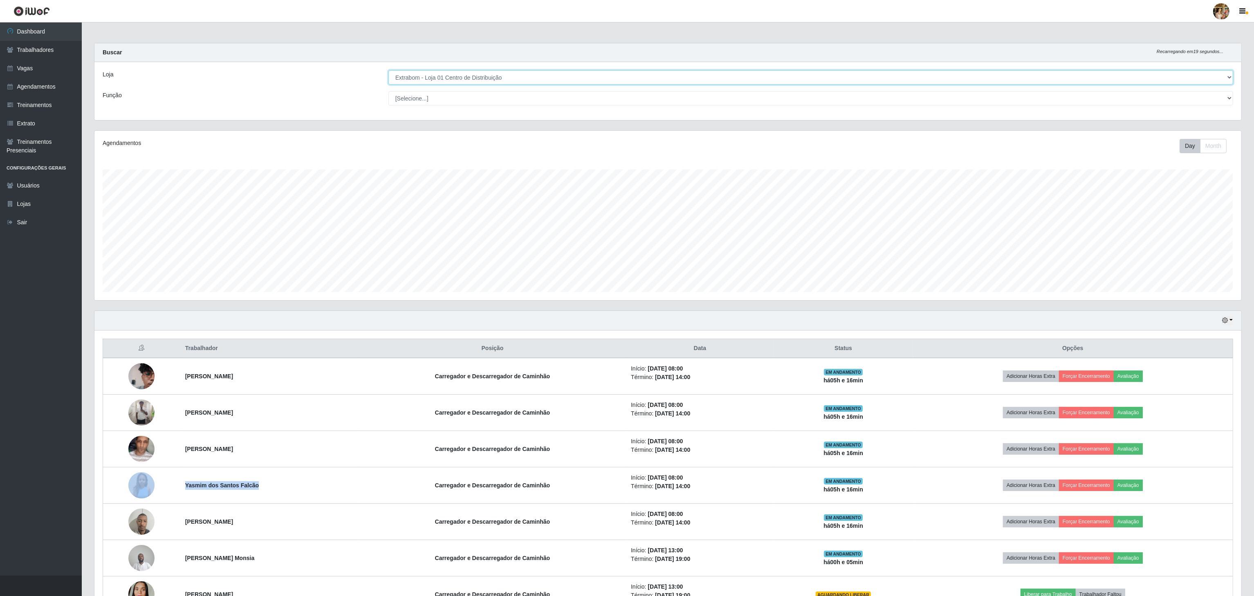
click at [441, 79] on select "[Selecione...] Atacado Vem - [GEOGRAPHIC_DATA] 30 Laranjeiras Velha Atacado Vem…" at bounding box center [810, 77] width 845 height 14
select select "494"
click at [389, 71] on select "[Selecione...] Atacado Vem - [GEOGRAPHIC_DATA] 30 Laranjeiras Velha Atacado Vem…" at bounding box center [810, 77] width 845 height 14
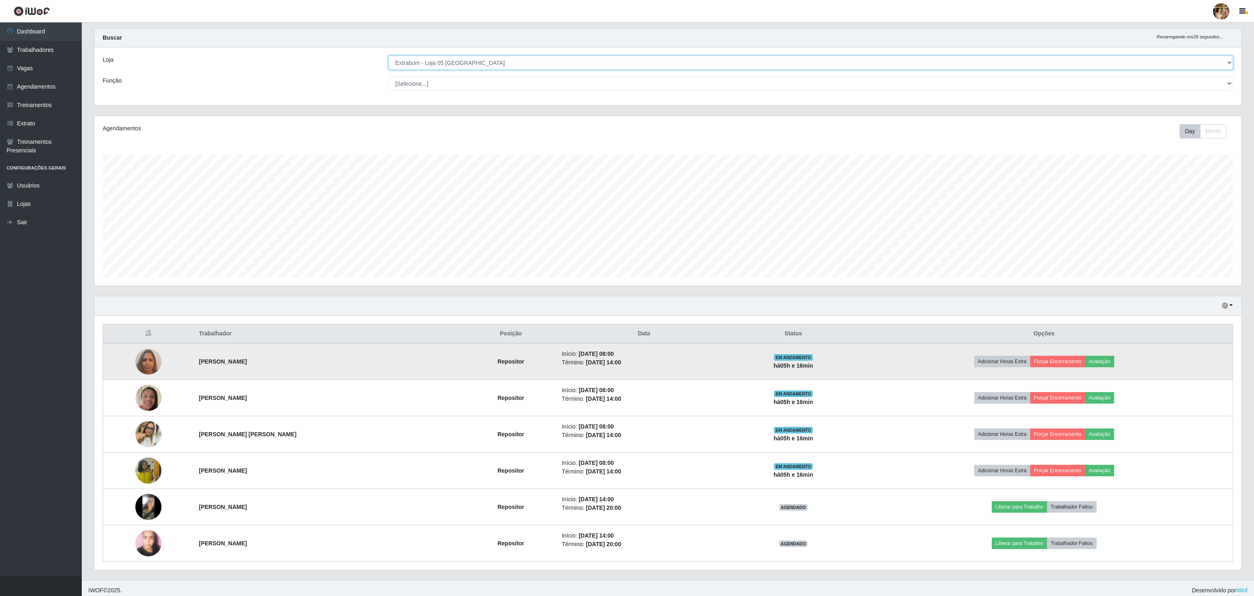
scroll to position [23, 0]
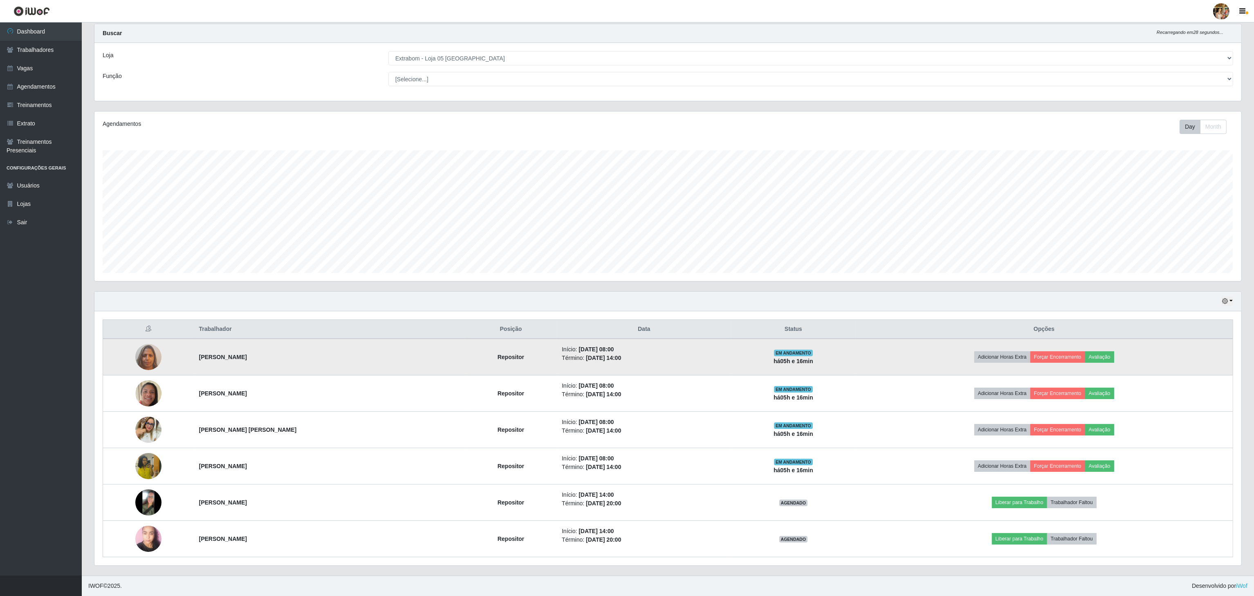
drag, startPoint x: 204, startPoint y: 360, endPoint x: 322, endPoint y: 360, distance: 117.7
click at [322, 360] on tr "[PERSON_NAME] Repositor Início: [DATE] 08:00 Término: [DATE] 14:00 EM ANDAMENTO…" at bounding box center [668, 357] width 1130 height 37
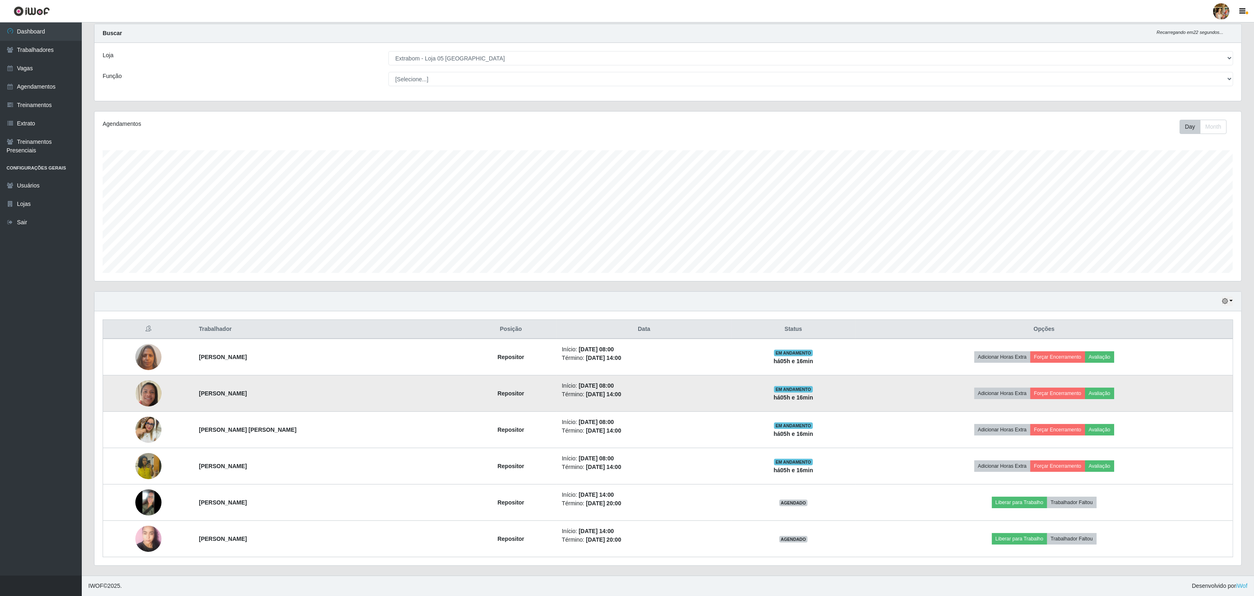
drag, startPoint x: 208, startPoint y: 391, endPoint x: 326, endPoint y: 398, distance: 117.9
click at [326, 398] on tr "[PERSON_NAME] Repositor Início: [DATE] 08:00 Término: [DATE] 14:00 EM ANDAMENTO…" at bounding box center [668, 394] width 1130 height 36
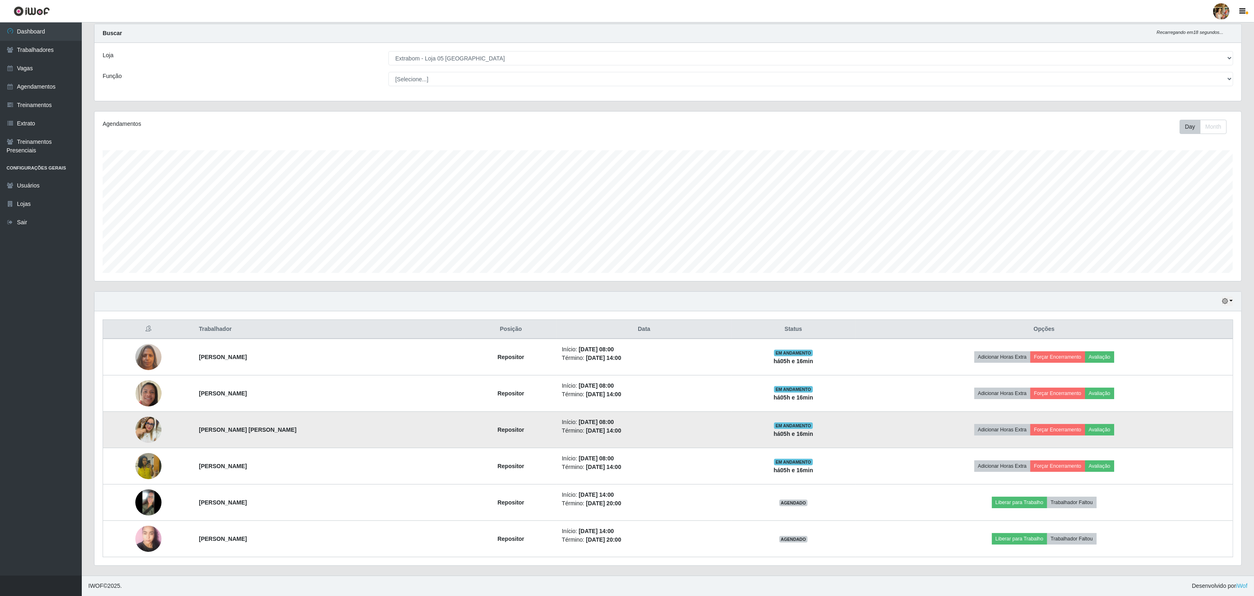
drag, startPoint x: 197, startPoint y: 428, endPoint x: 328, endPoint y: 433, distance: 131.7
click at [328, 433] on td "[PERSON_NAME] [PERSON_NAME]" at bounding box center [329, 430] width 271 height 36
